Goal: Information Seeking & Learning: Learn about a topic

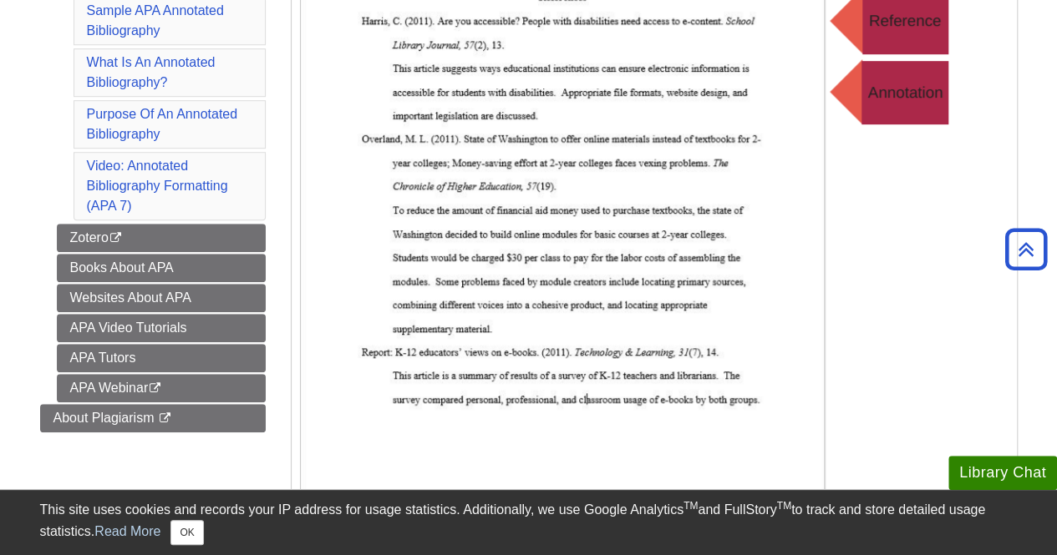
scroll to position [472, 0]
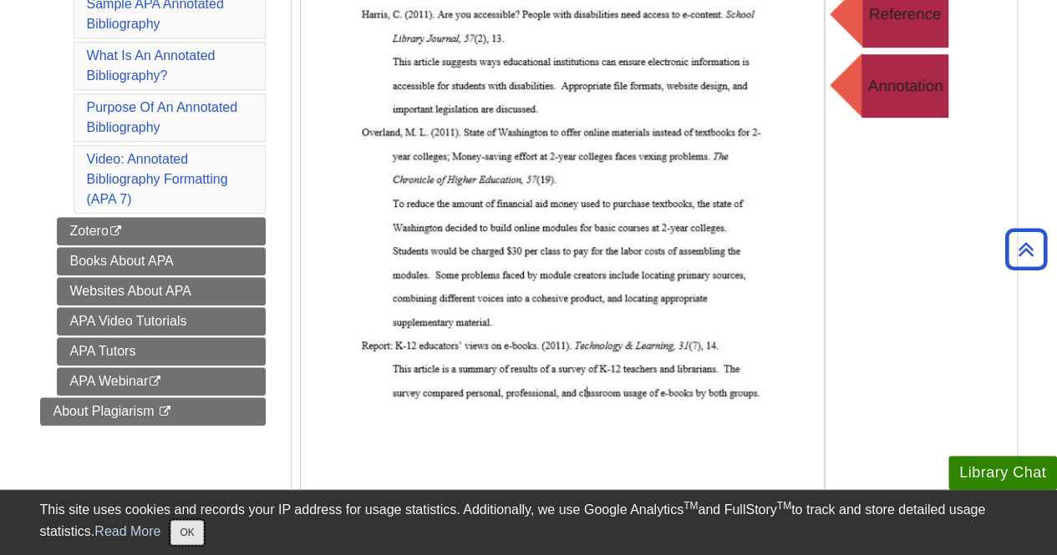
click at [197, 528] on button "OK" at bounding box center [186, 532] width 33 height 25
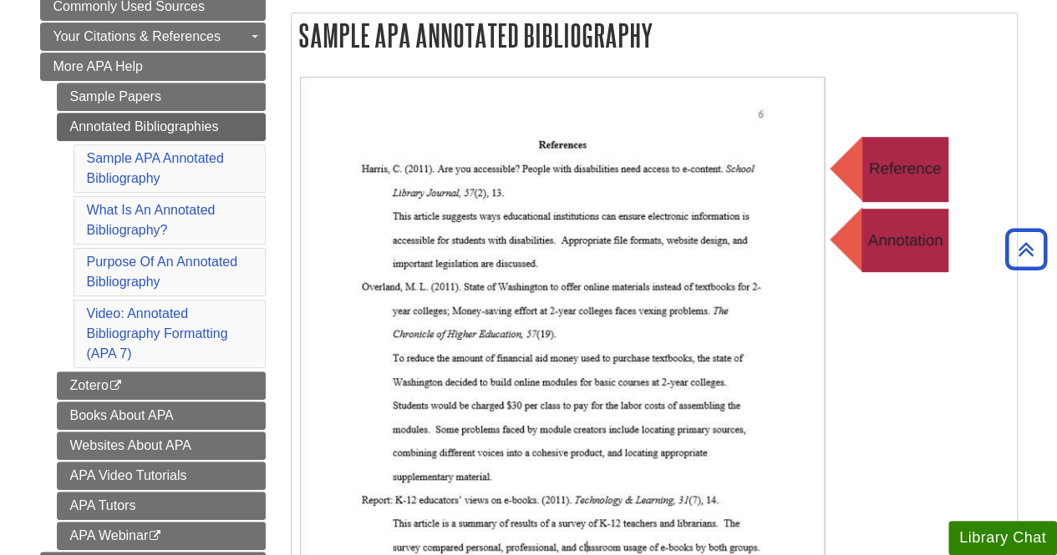
scroll to position [311, 0]
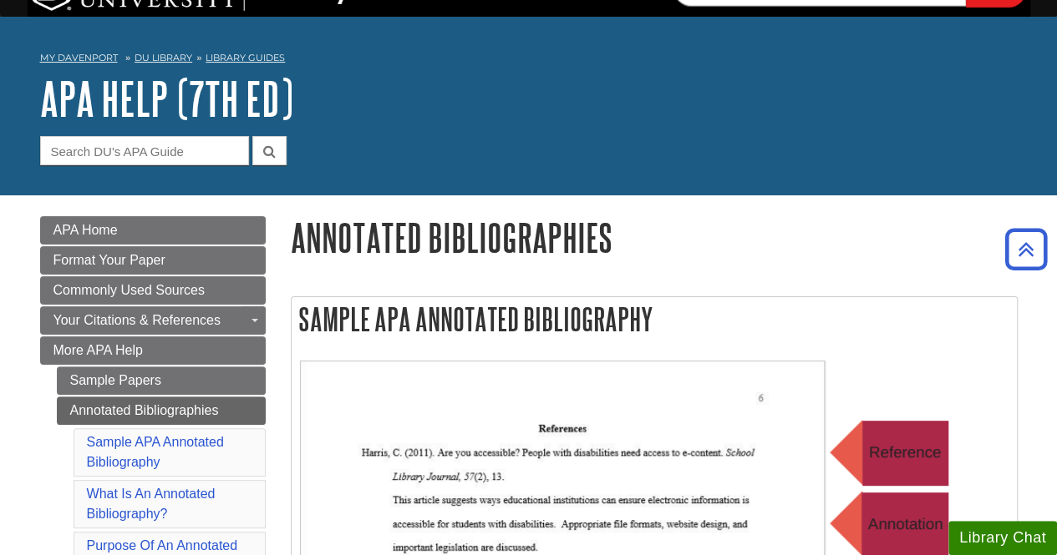
scroll to position [31, 0]
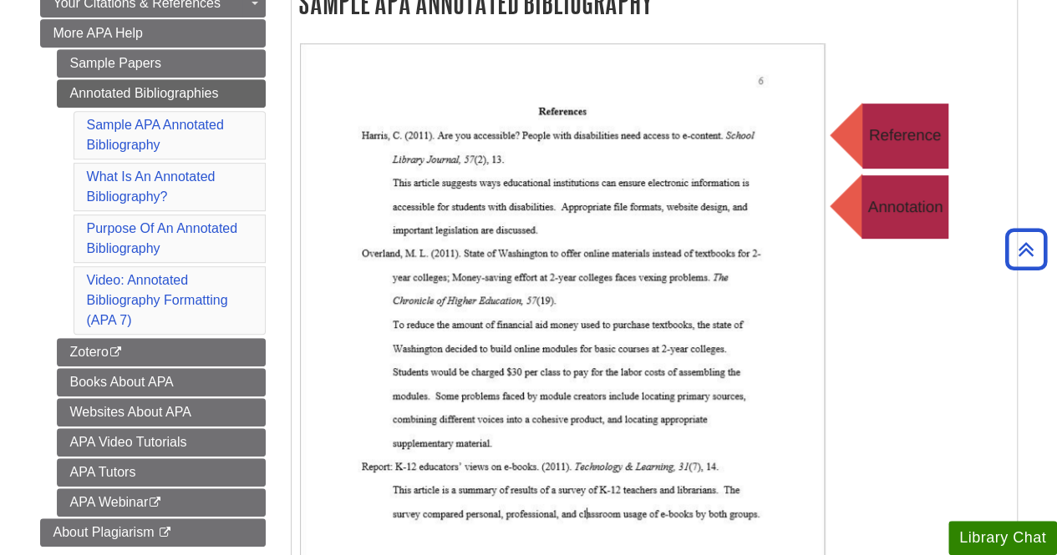
scroll to position [365, 0]
